Goal: Information Seeking & Learning: Learn about a topic

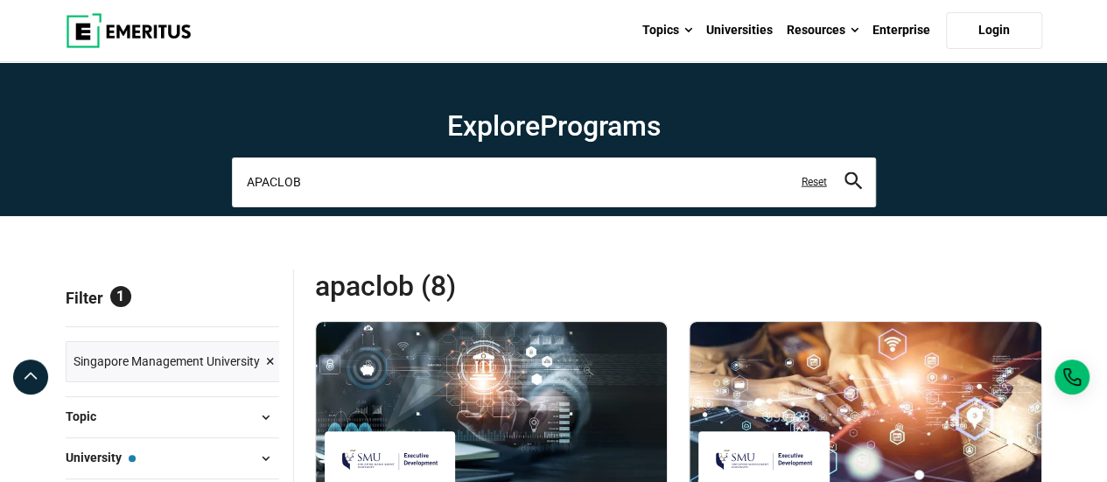
click at [311, 172] on input "APACLOB" at bounding box center [554, 182] width 644 height 49
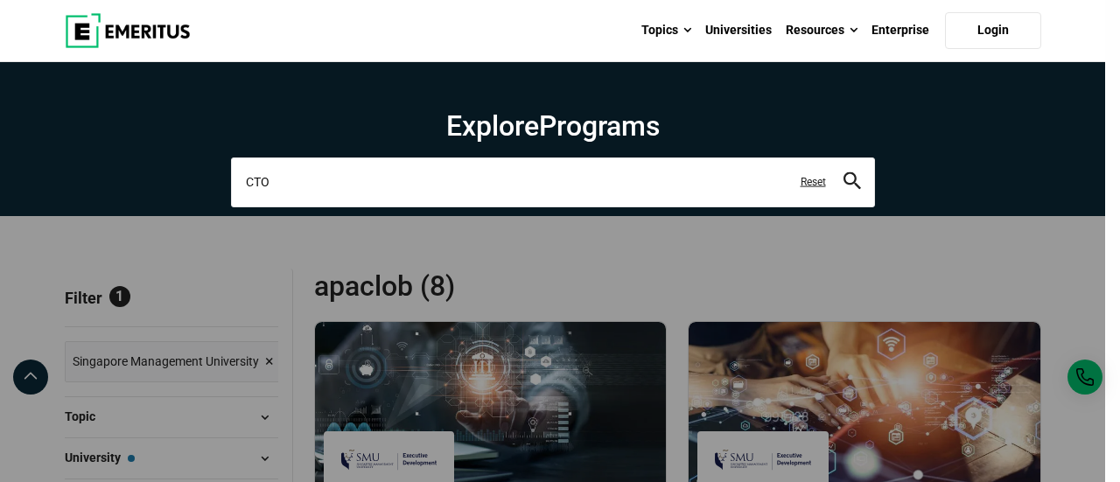
type input "CTO"
click at [844, 172] on button "search" at bounding box center [853, 182] width 18 height 20
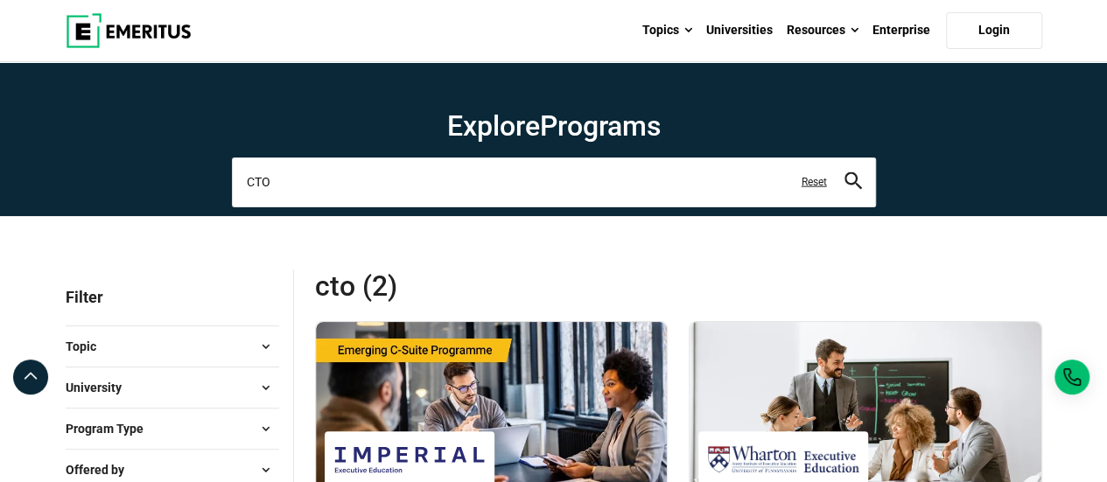
click at [339, 177] on input "CTO" at bounding box center [554, 182] width 644 height 49
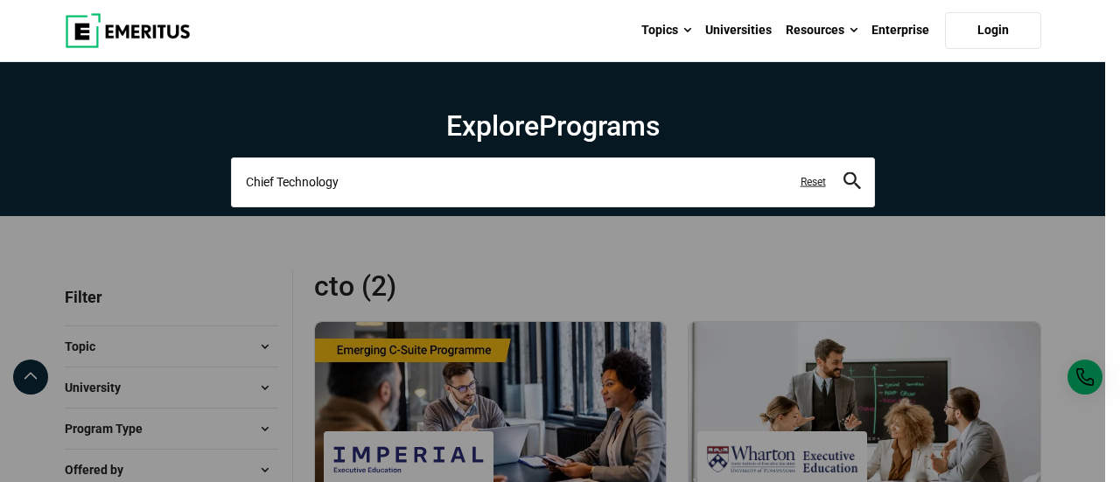
type input "Chief Technology"
click at [844, 172] on button "search" at bounding box center [853, 182] width 18 height 20
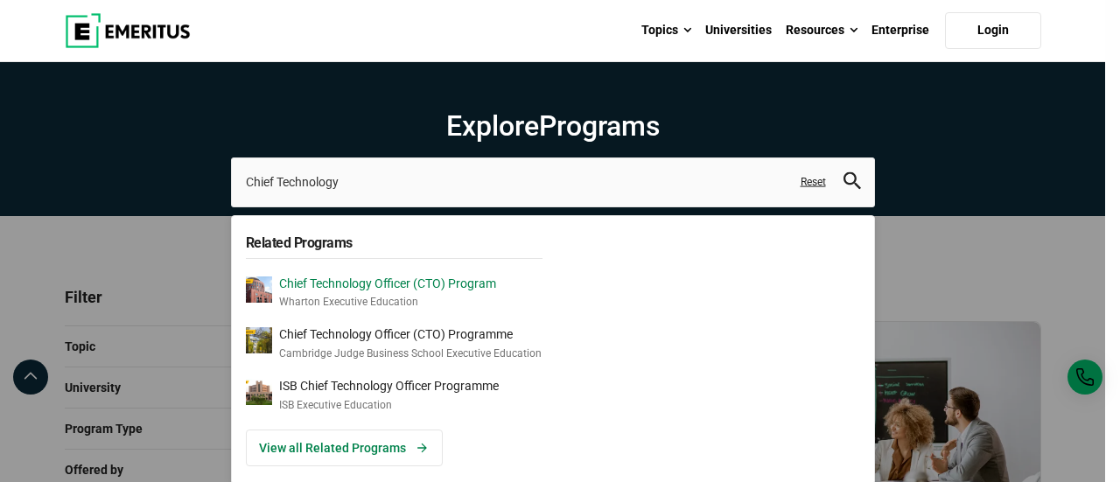
click at [350, 287] on p "Chief Technology Officer (CTO) Program" at bounding box center [387, 284] width 217 height 15
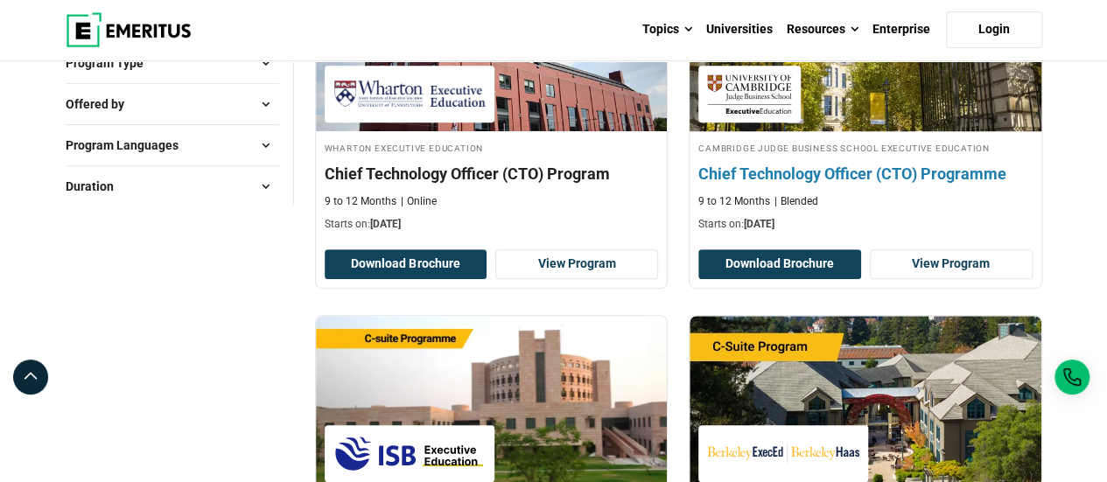
scroll to position [293, 0]
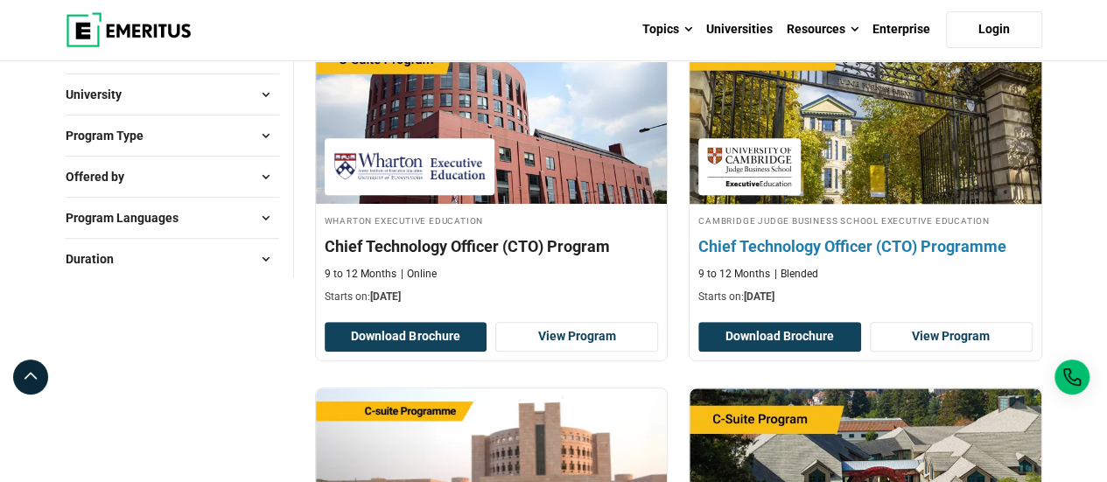
click at [811, 197] on img at bounding box center [865, 116] width 387 height 193
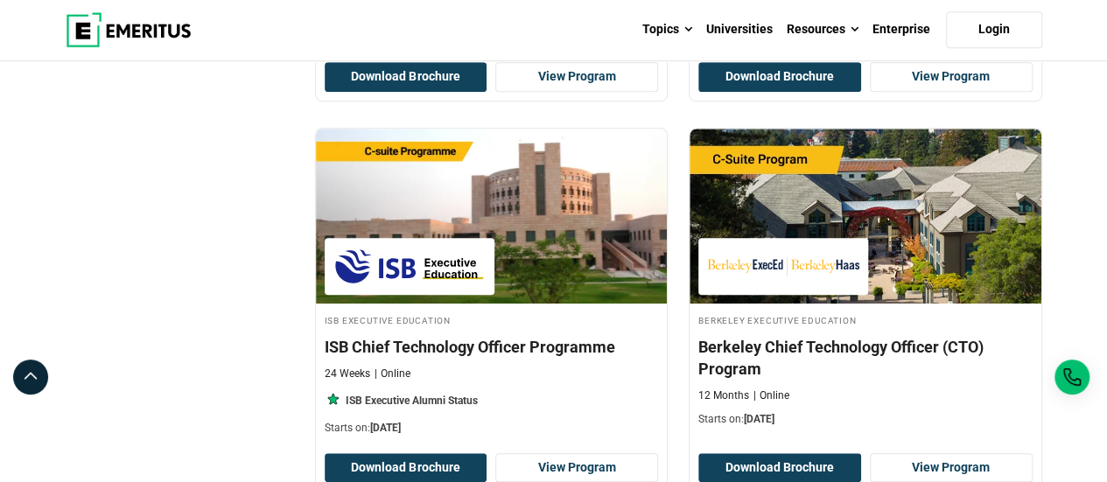
scroll to position [554, 0]
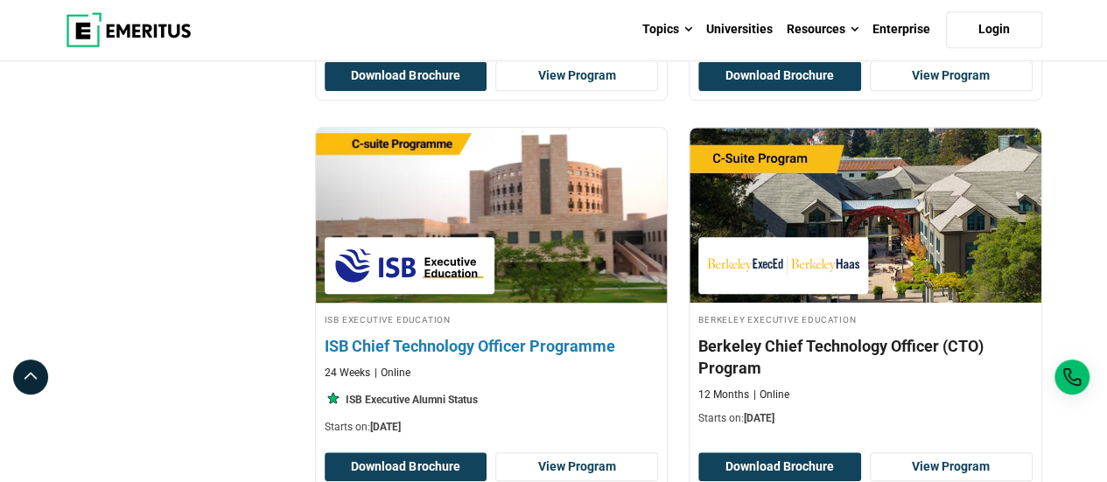
click at [585, 281] on img at bounding box center [491, 215] width 387 height 193
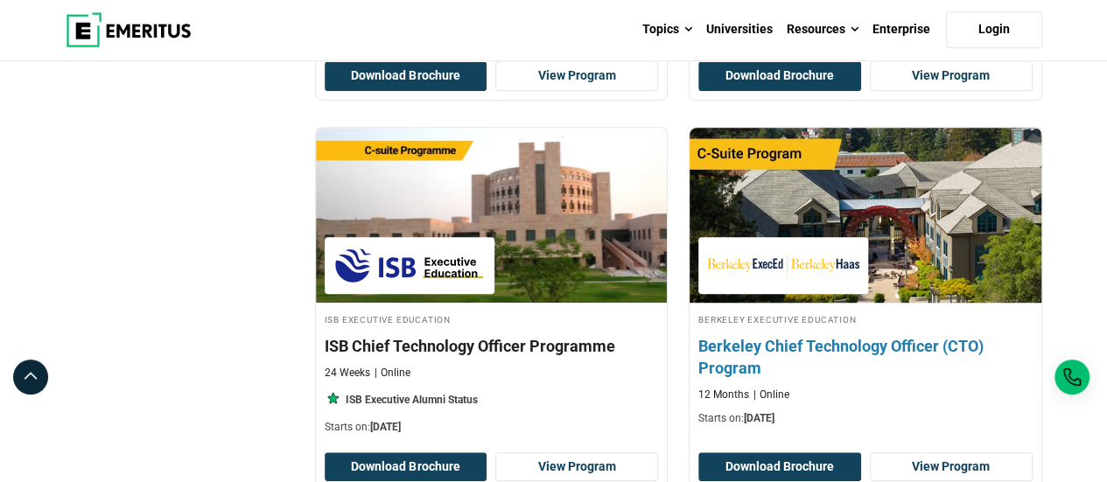
scroll to position [678, 0]
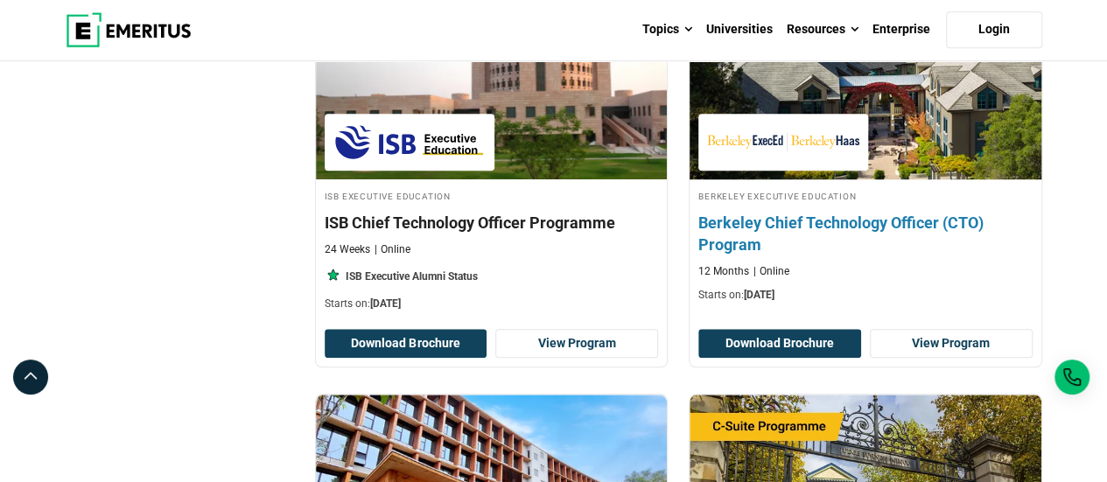
click at [750, 160] on div at bounding box center [784, 142] width 170 height 57
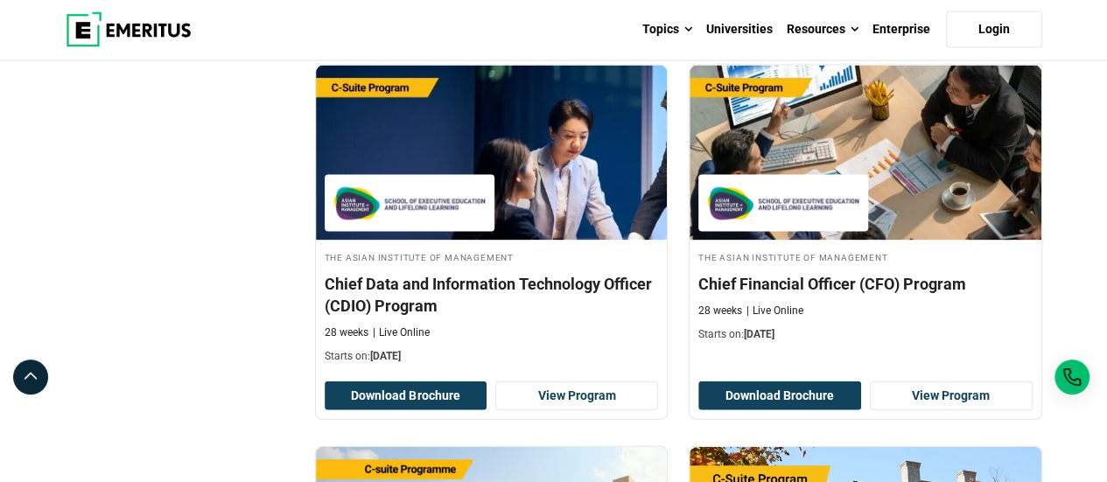
scroll to position [1752, 0]
